Goal: Task Accomplishment & Management: Use online tool/utility

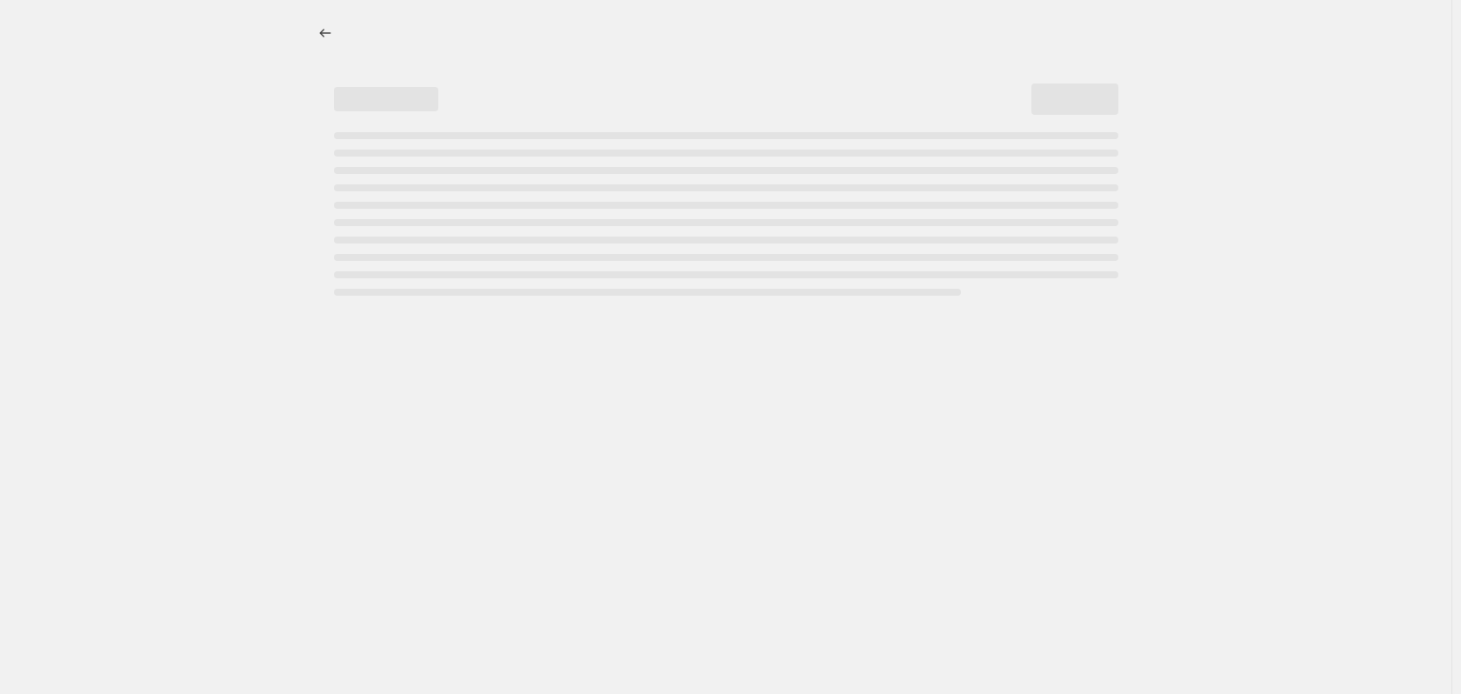
select select "percentage"
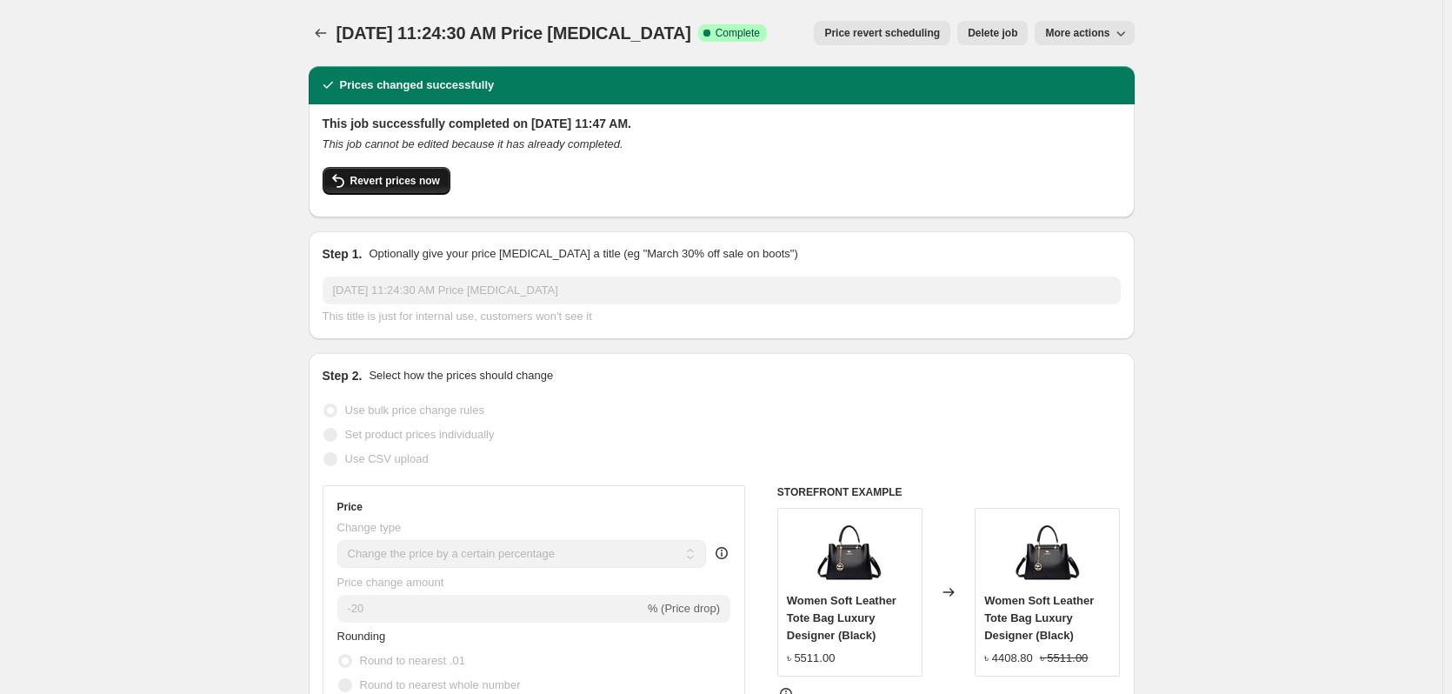
click at [424, 186] on span "Revert prices now" at bounding box center [395, 181] width 90 height 14
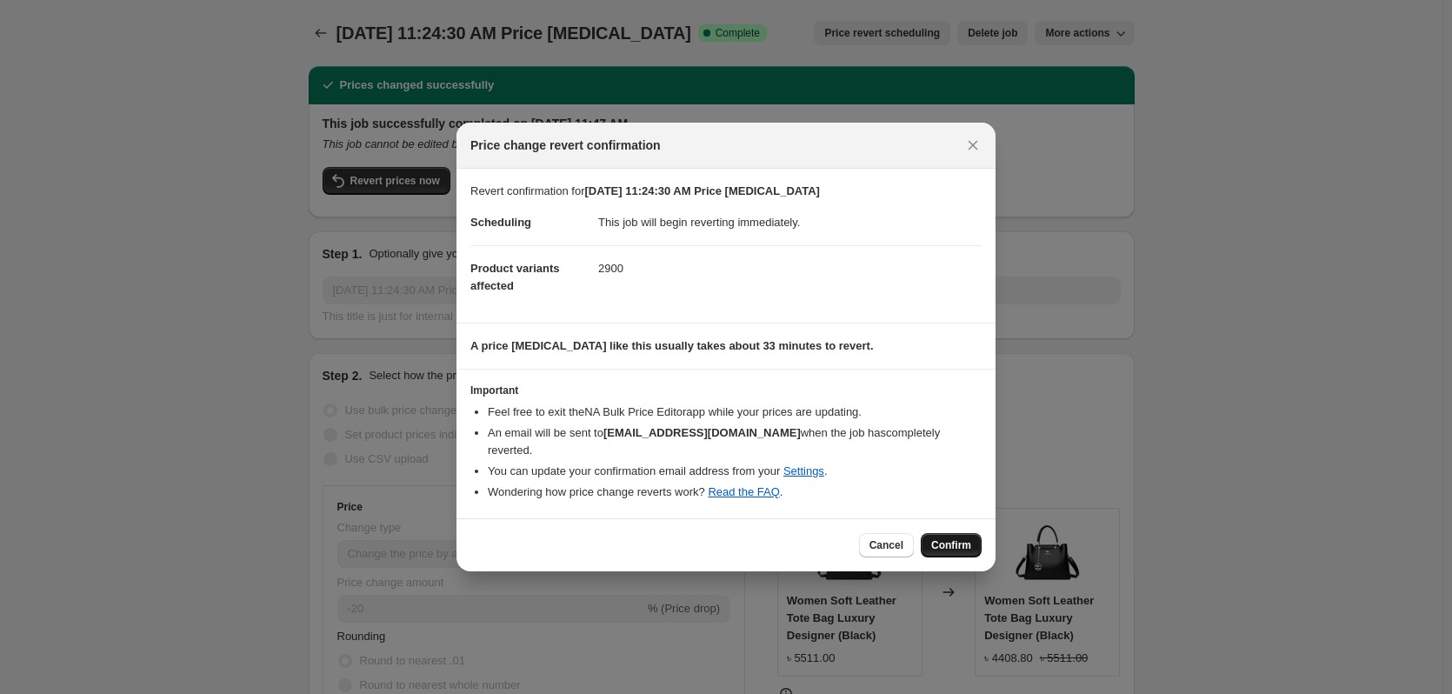
click at [965, 540] on span "Confirm" at bounding box center [951, 545] width 40 height 14
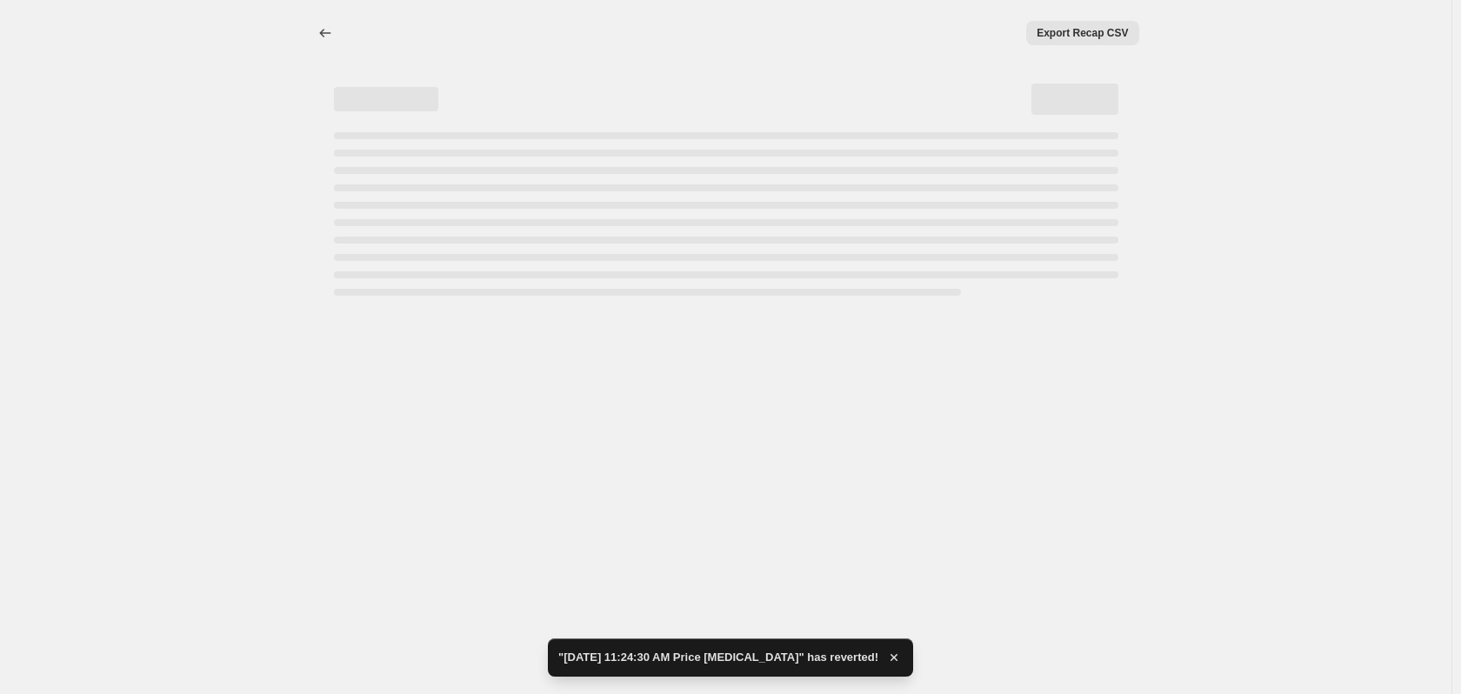
select select "percentage"
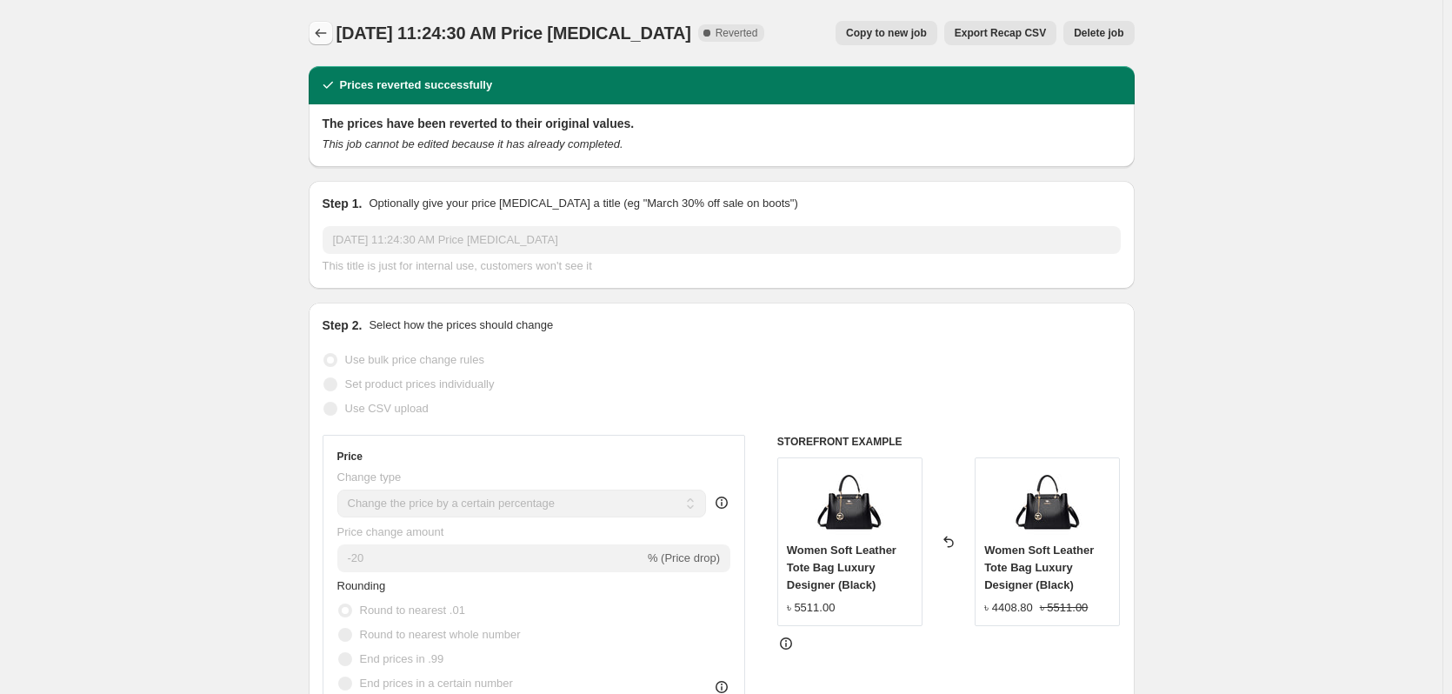
click at [324, 37] on icon "Price change jobs" at bounding box center [320, 32] width 17 height 17
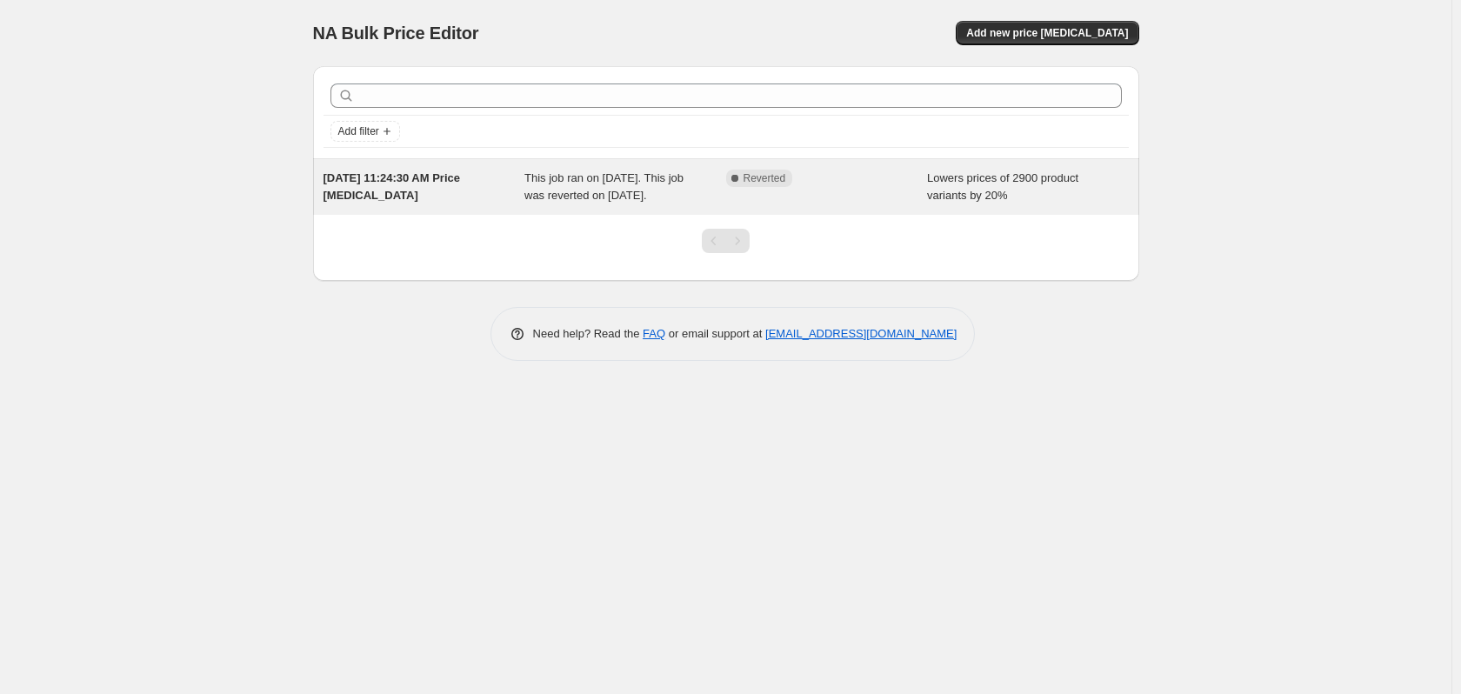
click at [478, 204] on div "[DATE] 11:24:30 AM Price [MEDICAL_DATA]" at bounding box center [424, 187] width 202 height 35
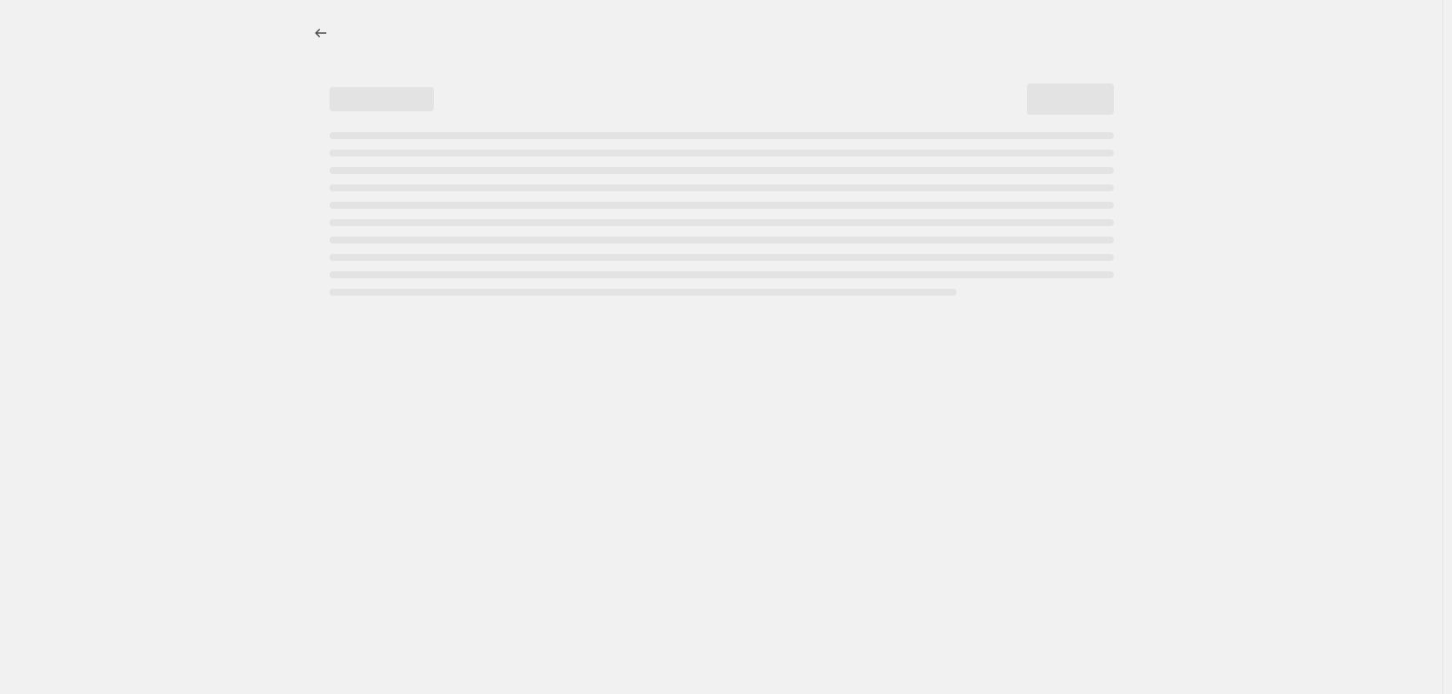
select select "percentage"
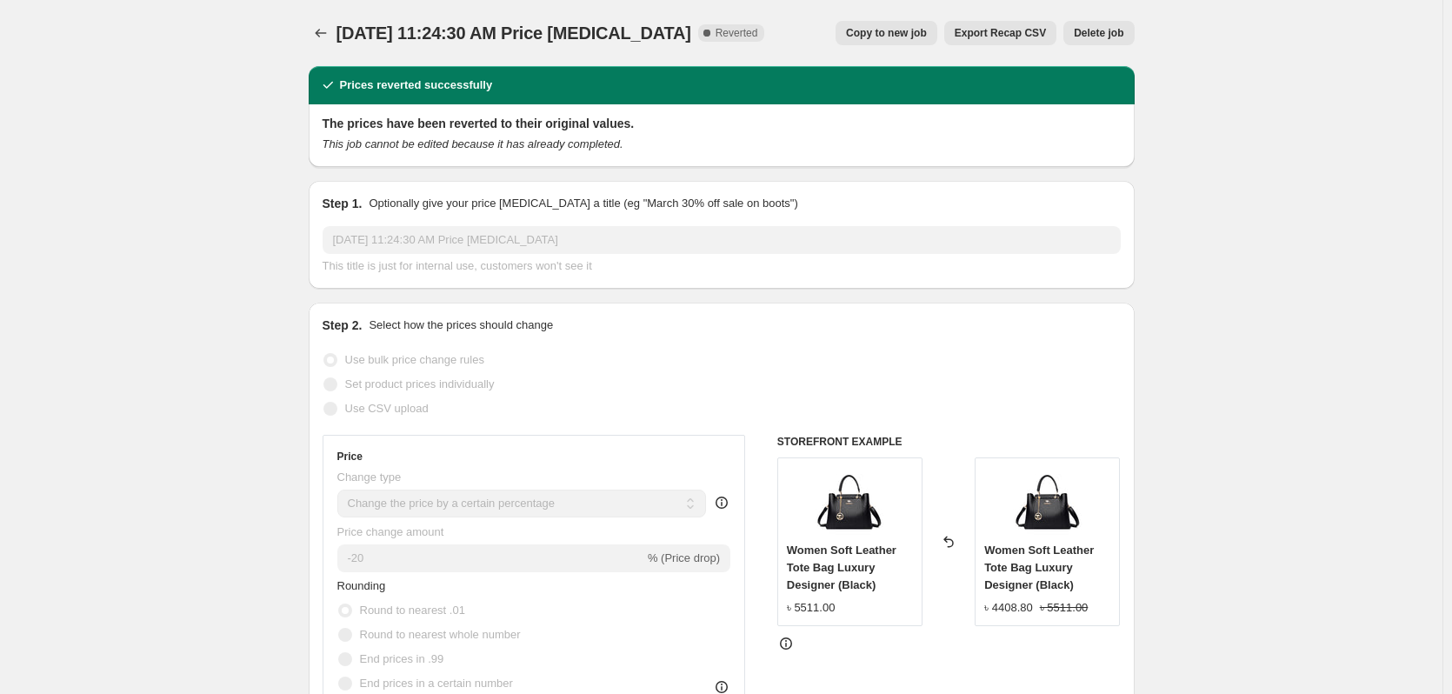
click at [1110, 39] on span "Delete job" at bounding box center [1099, 33] width 50 height 14
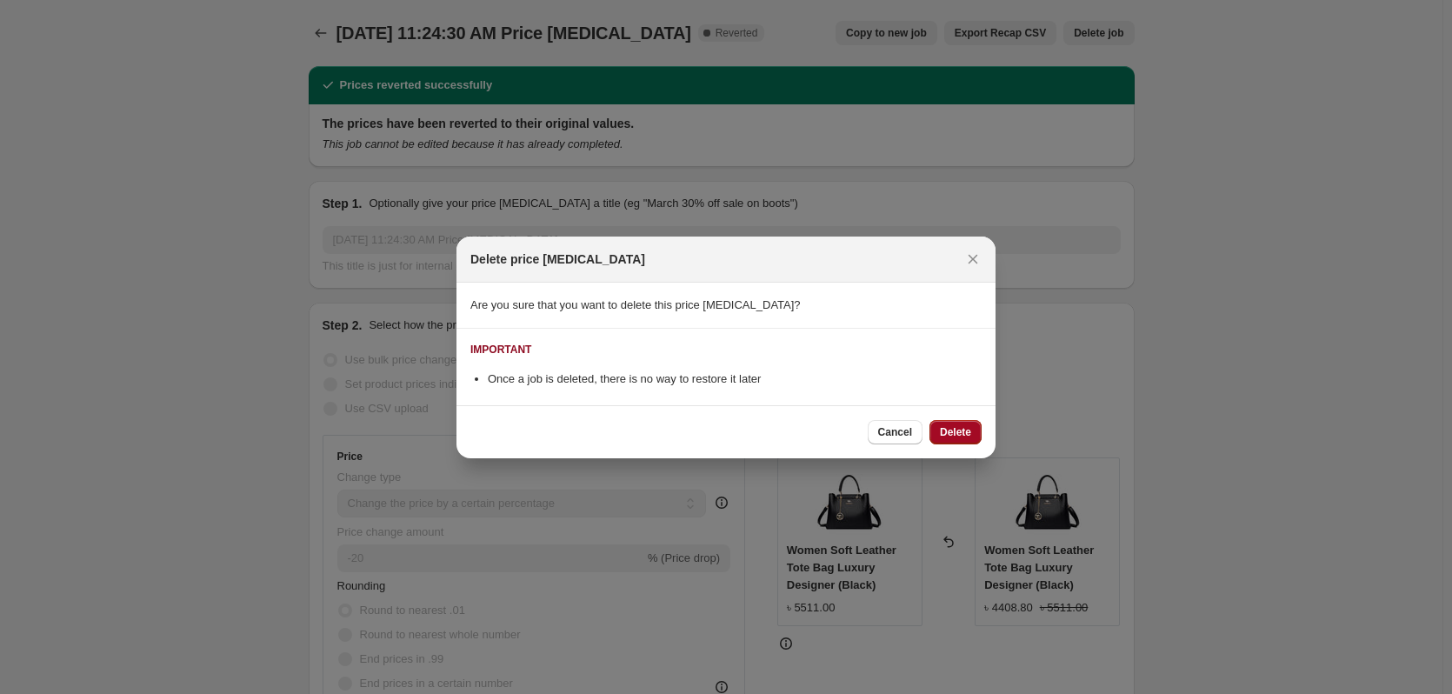
click at [959, 435] on span "Delete" at bounding box center [955, 432] width 31 height 14
